Goal: Check status: Check status

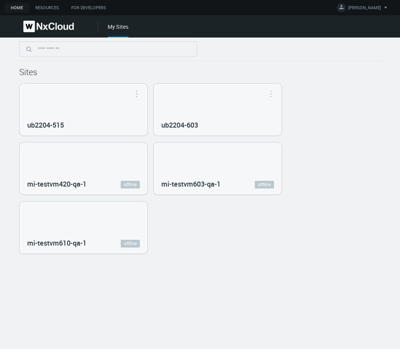
click at [327, 159] on div "ub2204-515 Open in Nx Witness ub2204-603 Open in Nx Witness mi-testvm420-qa-1 o…" at bounding box center [199, 168] width 361 height 171
click at [325, 157] on div "ub2204-515 Open in Nx Witness ub2204-603 Open in Nx Witness mi-testvm420-qa-1 o…" at bounding box center [199, 168] width 361 height 171
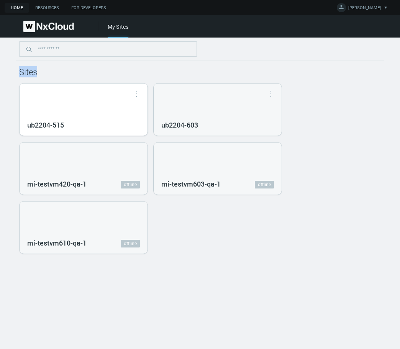
click at [79, 104] on div "ub2204-515" at bounding box center [84, 109] width 128 height 52
